Goal: Find specific page/section: Find specific page/section

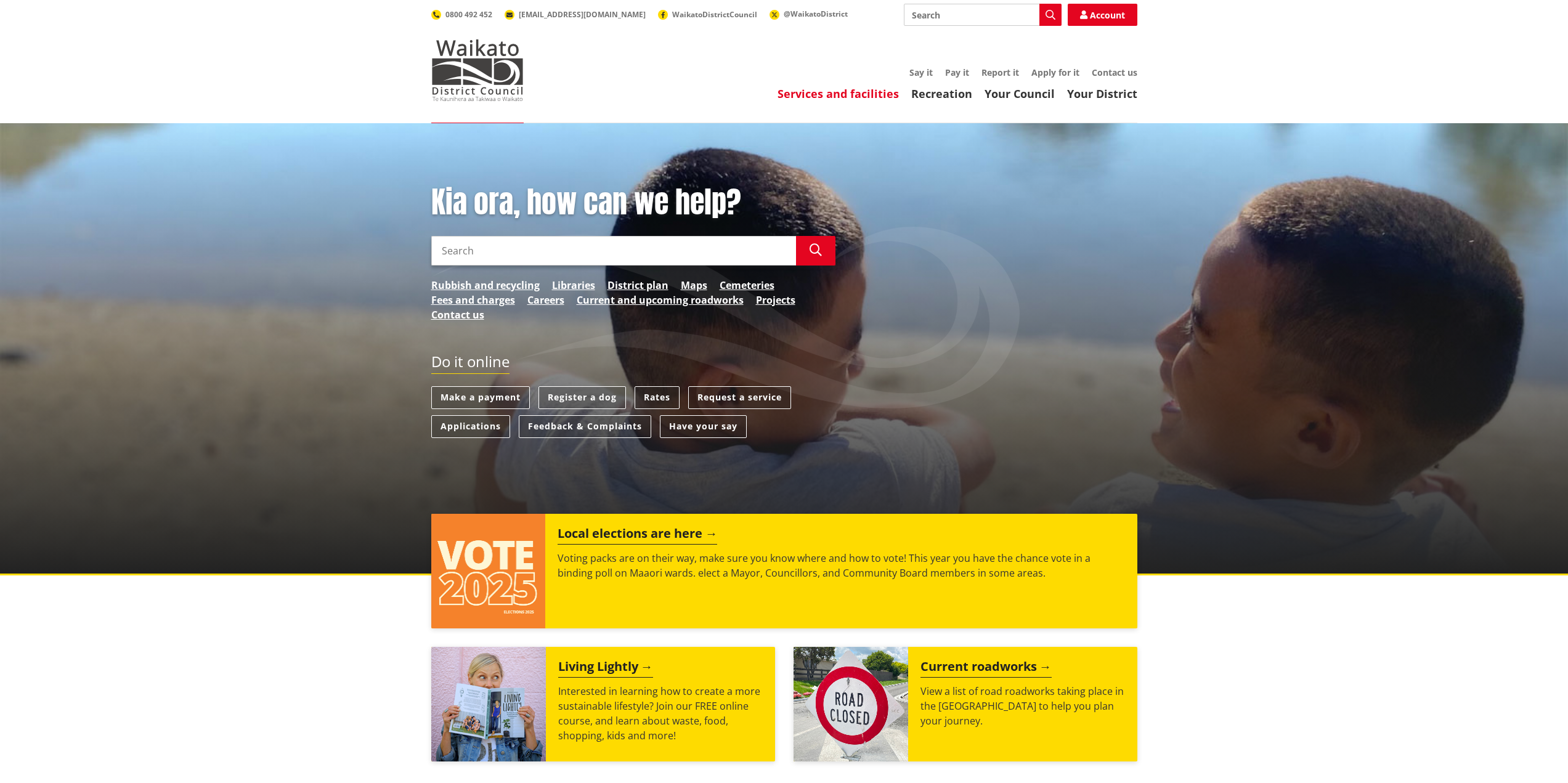
click at [841, 92] on link "Services and facilities" at bounding box center [837, 94] width 121 height 15
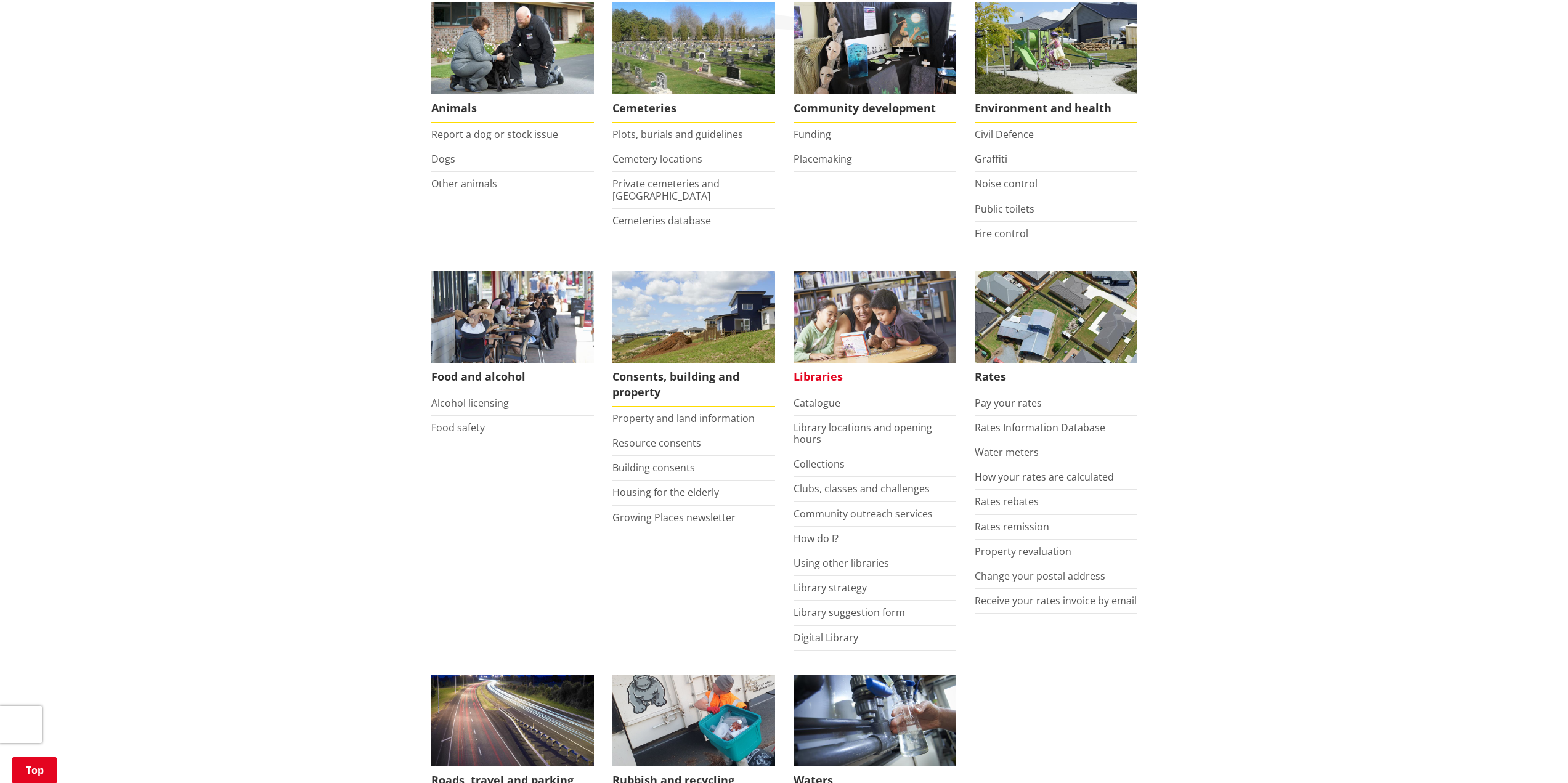
scroll to position [308, 0]
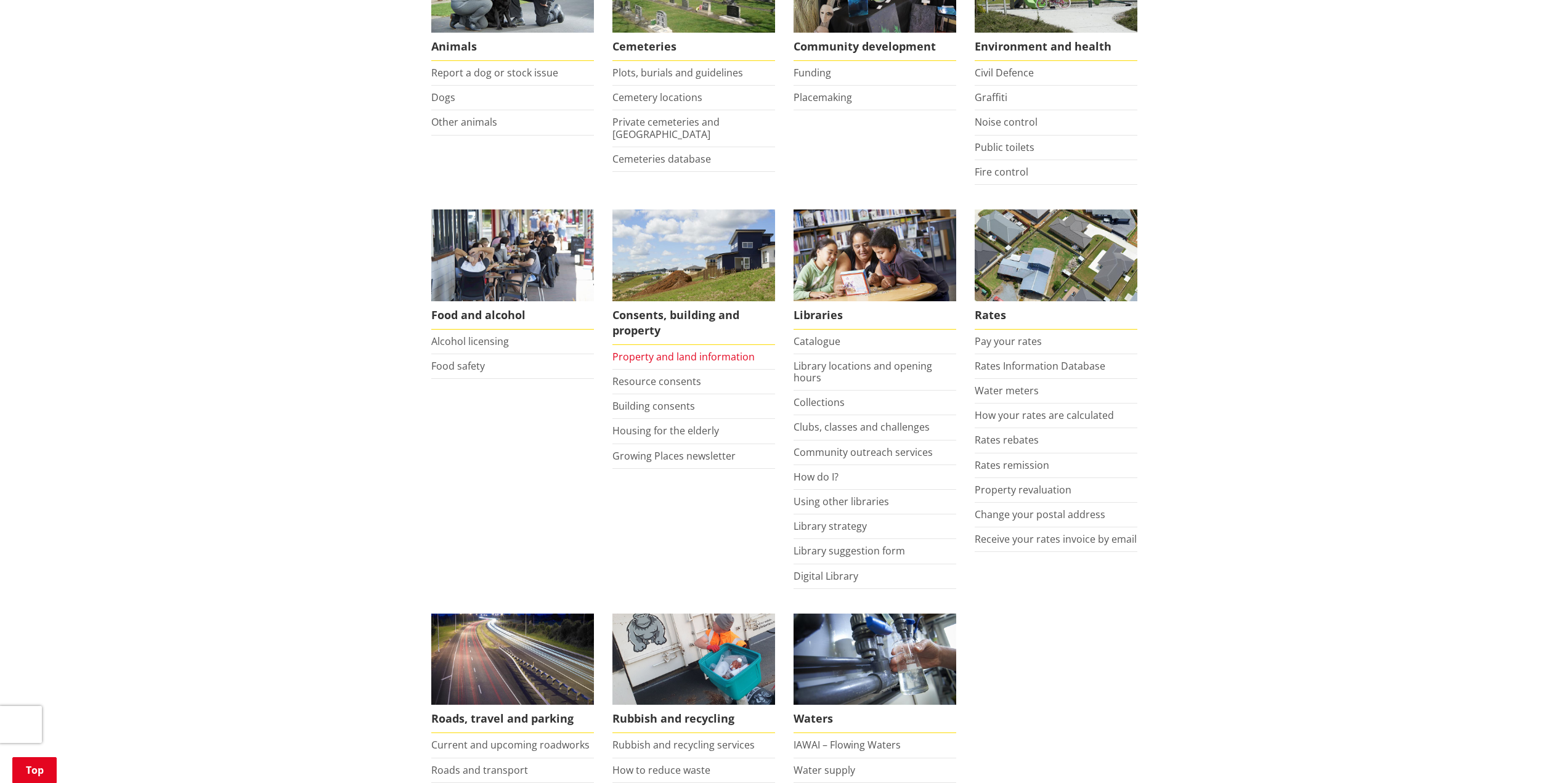
click at [703, 353] on link "Property and land information" at bounding box center [684, 357] width 143 height 13
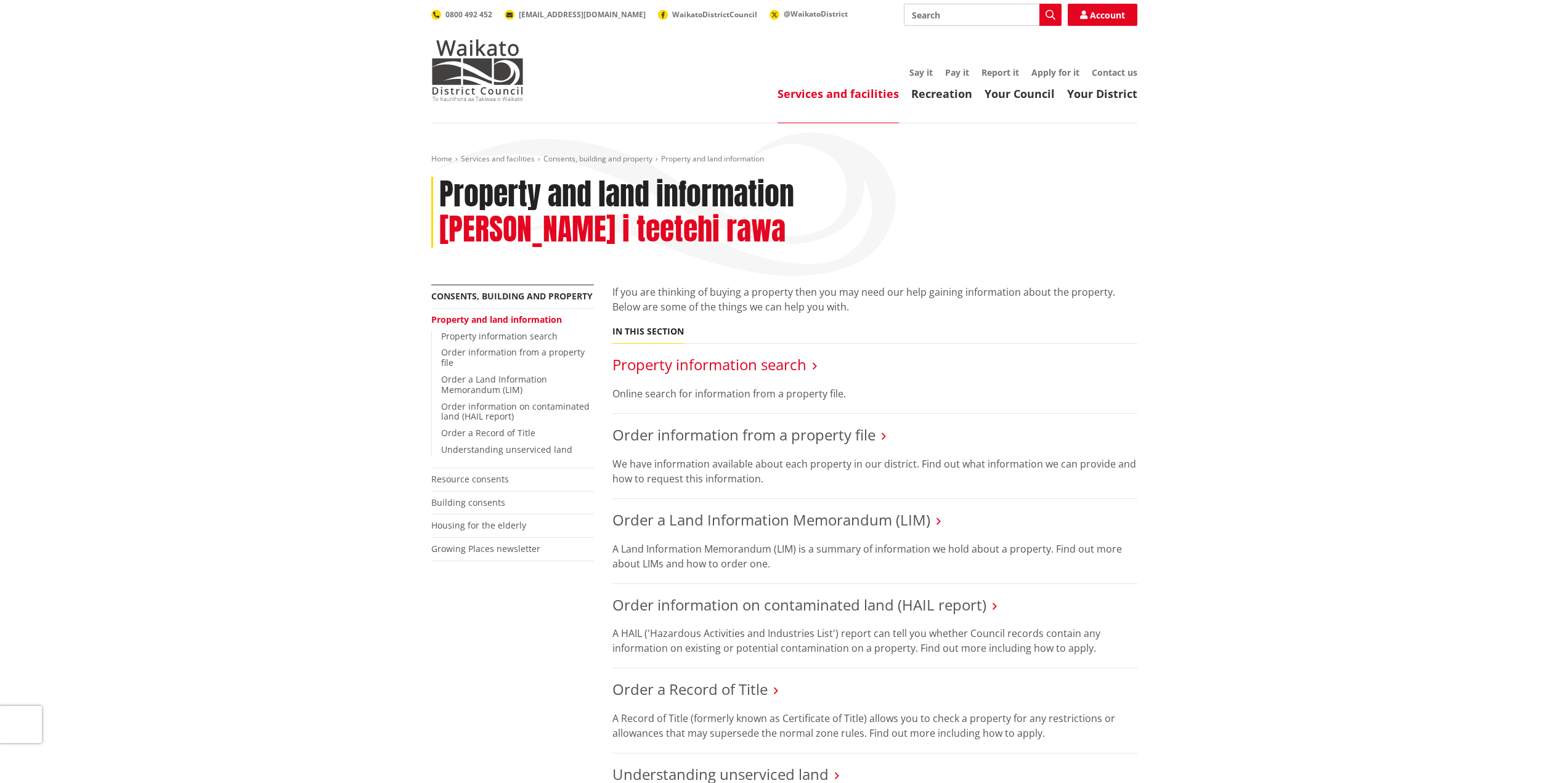
click at [733, 354] on link "Property information search" at bounding box center [709, 365] width 194 height 21
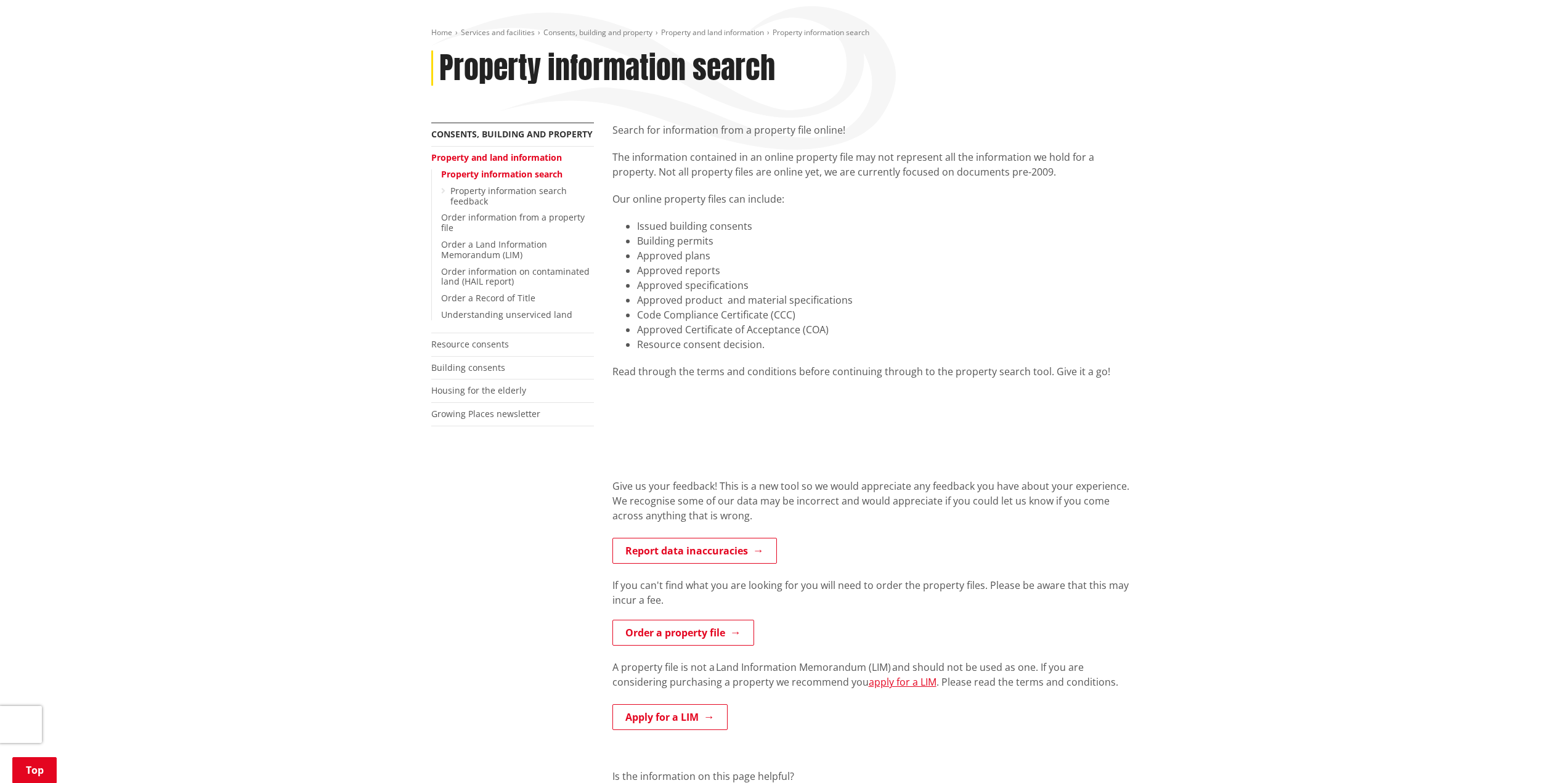
scroll to position [124, 0]
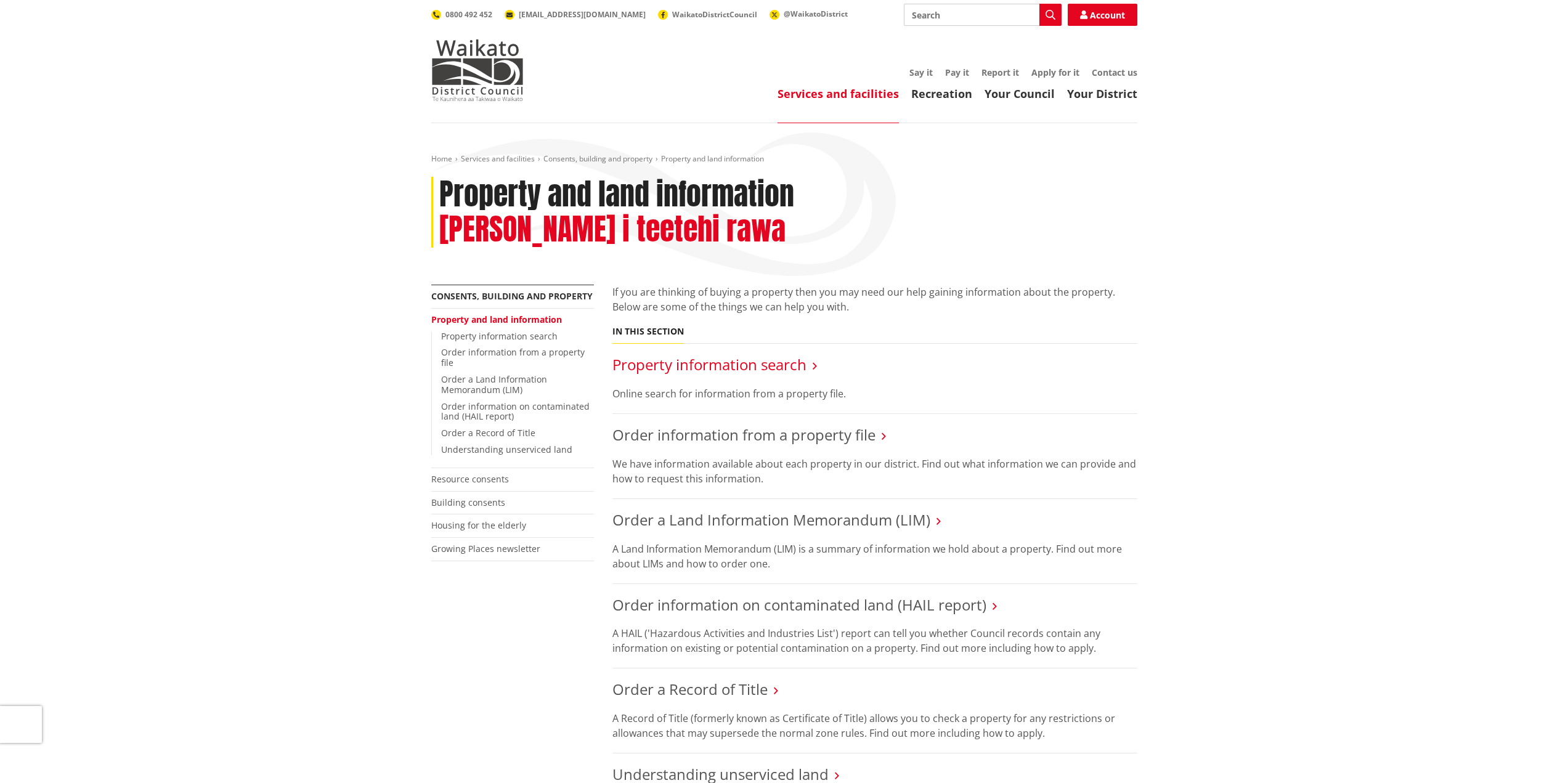
click at [733, 354] on link "Property information search" at bounding box center [709, 365] width 194 height 21
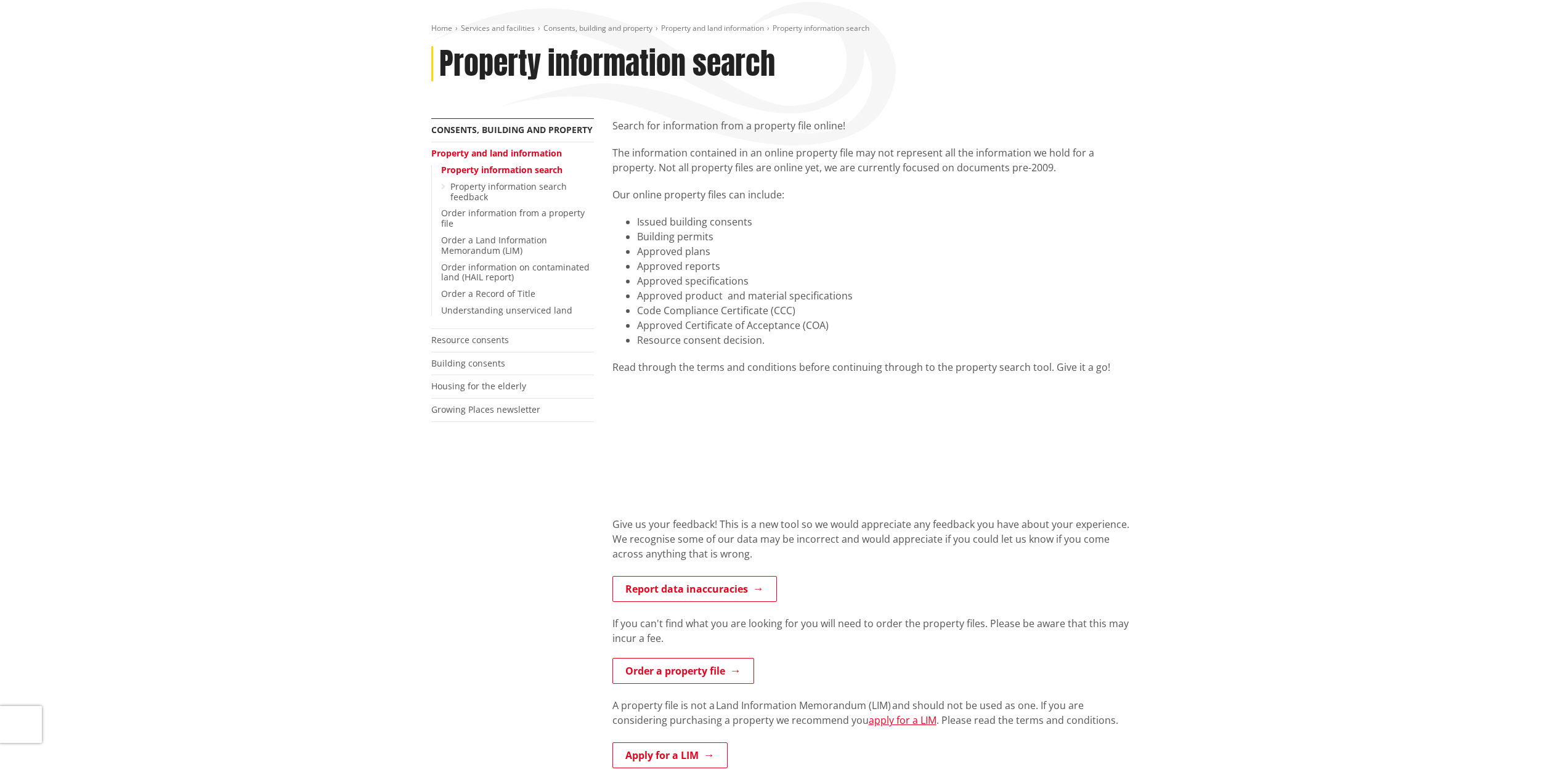
scroll to position [124, 0]
